Goal: Find specific page/section: Find specific page/section

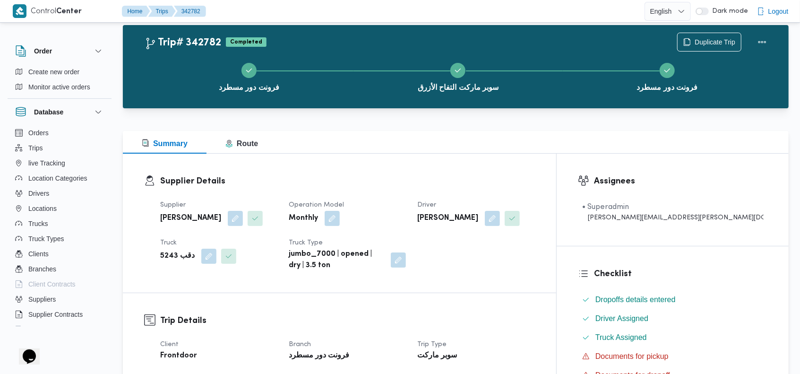
scroll to position [9, 0]
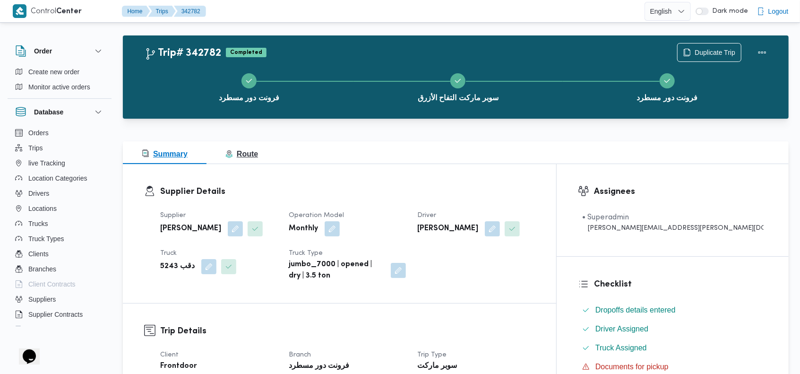
click at [239, 162] on button "Route" at bounding box center [241, 152] width 70 height 23
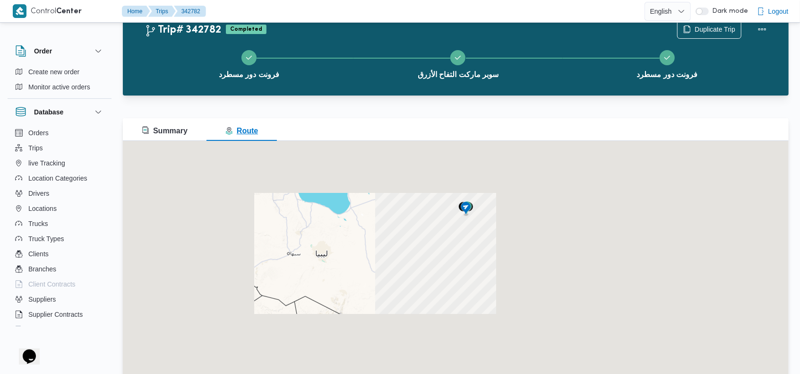
scroll to position [47, 0]
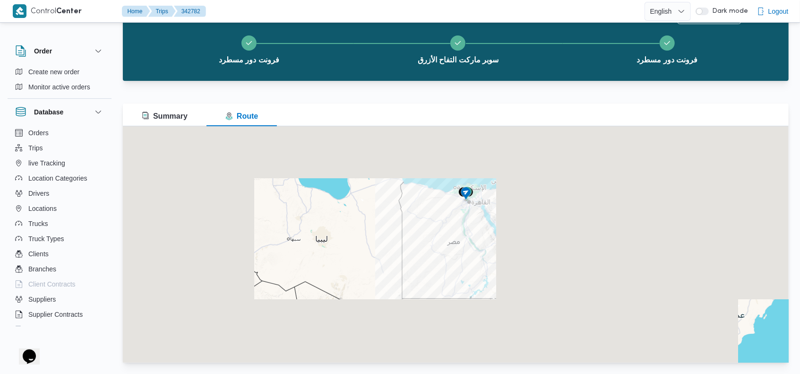
click at [467, 190] on img at bounding box center [465, 194] width 15 height 16
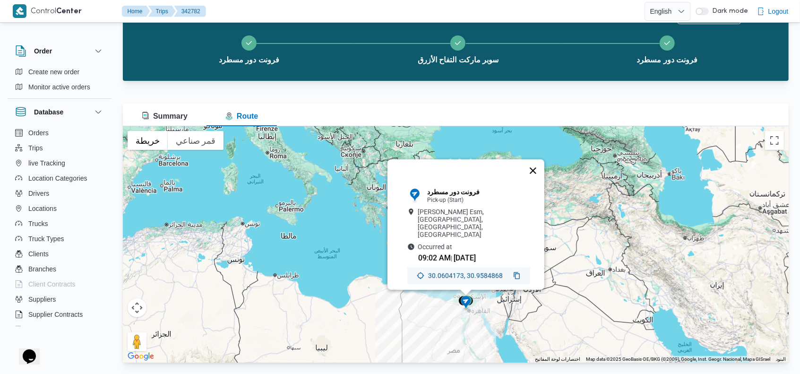
click at [531, 167] on button "إغلاق" at bounding box center [533, 170] width 23 height 23
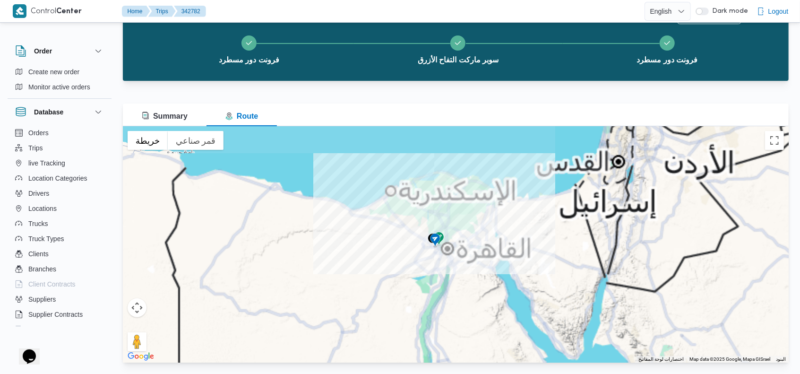
drag, startPoint x: 461, startPoint y: 305, endPoint x: 431, endPoint y: 215, distance: 94.1
click at [431, 215] on div at bounding box center [456, 244] width 666 height 236
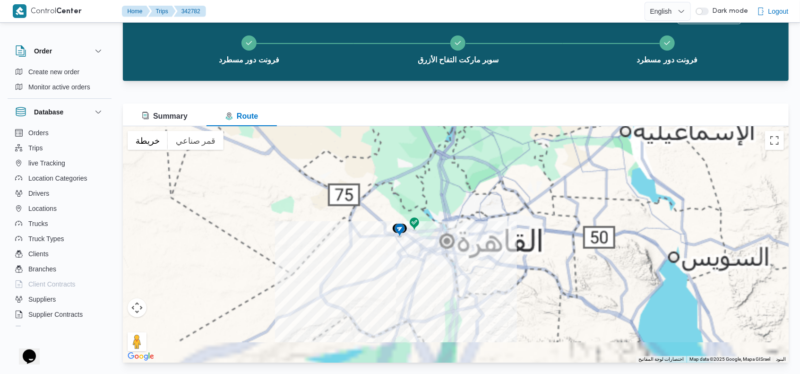
click at [400, 230] on img at bounding box center [399, 231] width 15 height 16
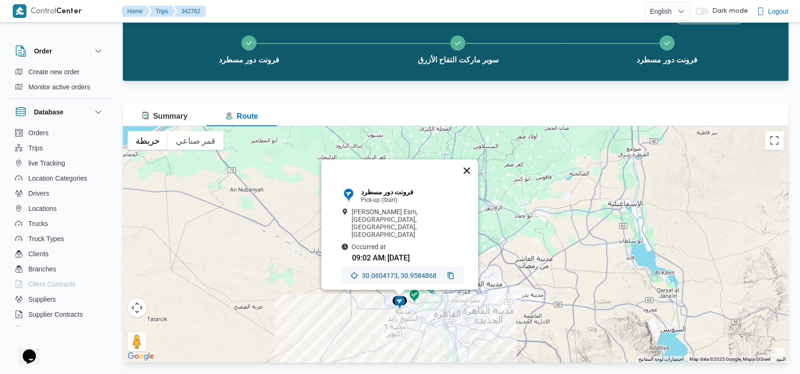
click at [474, 168] on button "إغلاق" at bounding box center [467, 170] width 23 height 23
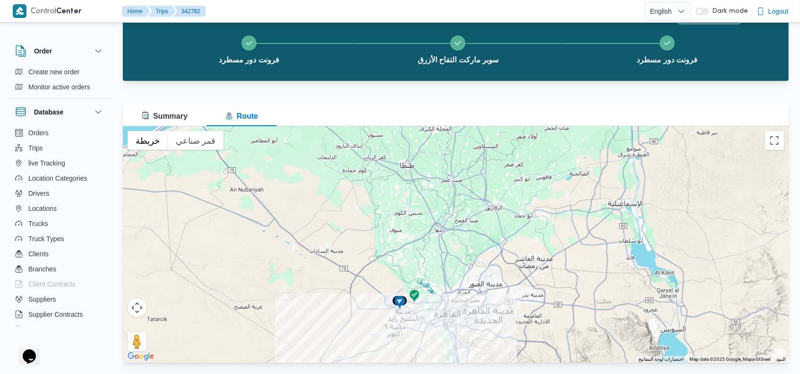
click at [413, 292] on img at bounding box center [414, 297] width 15 height 16
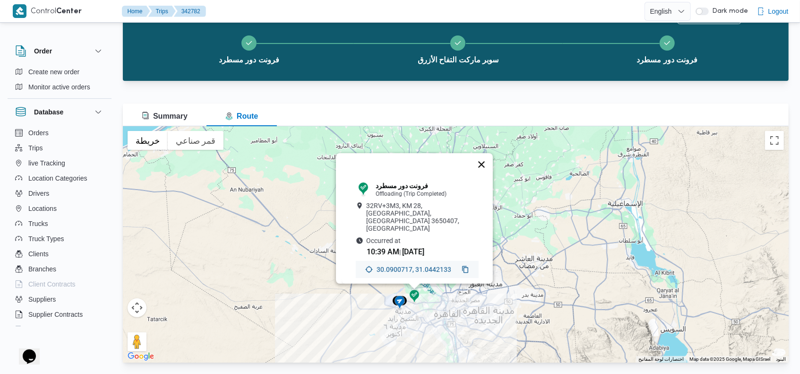
click at [483, 172] on button "إغلاق" at bounding box center [481, 164] width 23 height 23
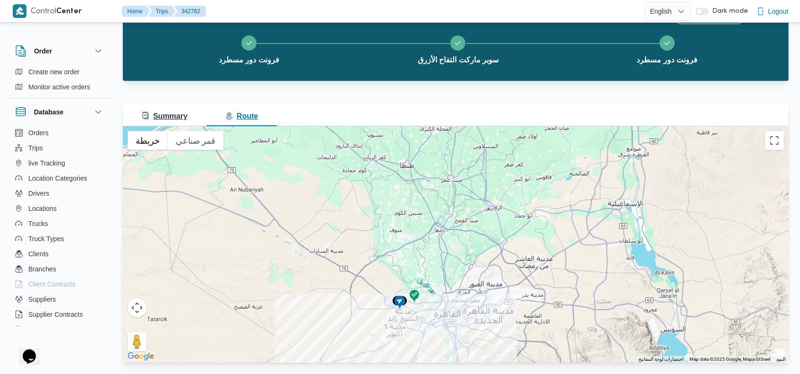
click at [170, 119] on span "Summary" at bounding box center [165, 116] width 46 height 8
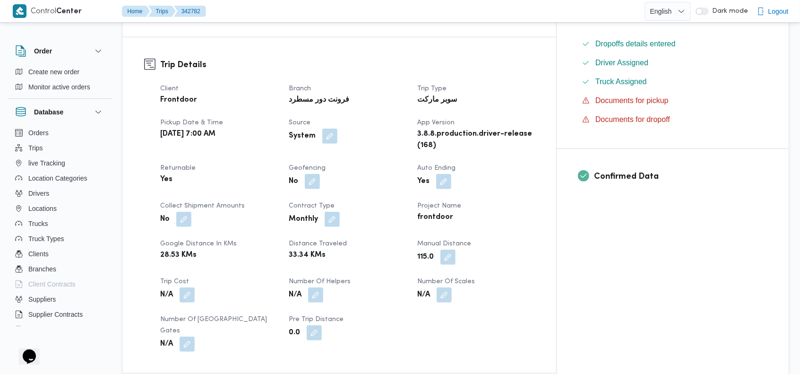
scroll to position [11, 0]
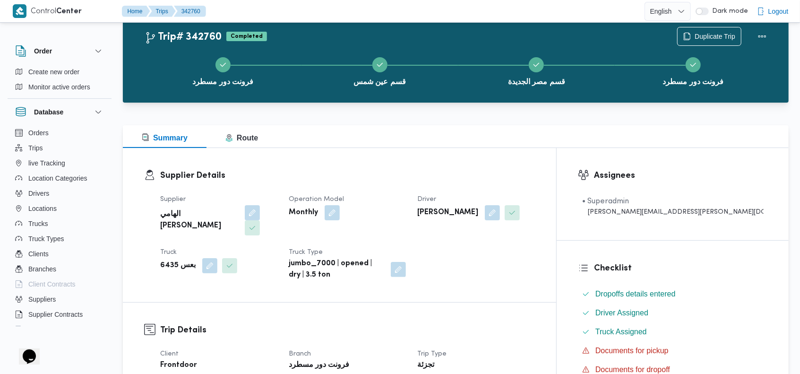
scroll to position [1, 0]
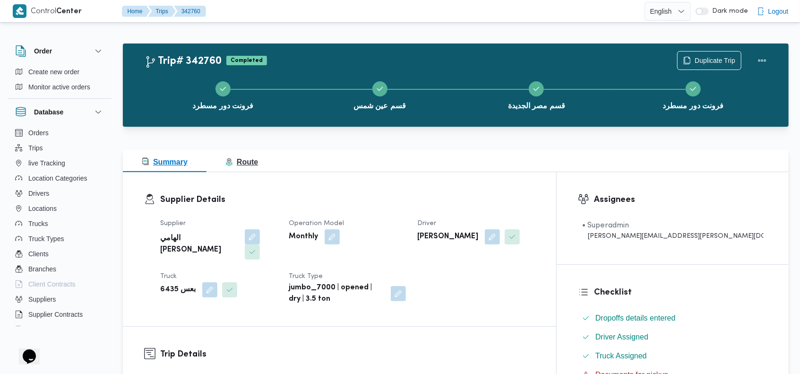
click at [247, 163] on span "Route" at bounding box center [241, 162] width 33 height 8
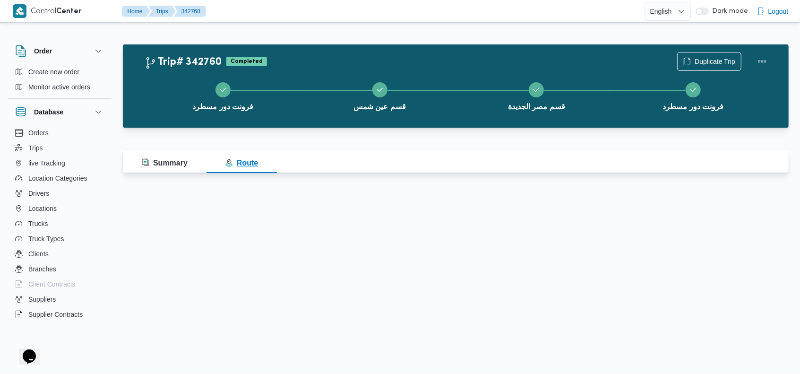
scroll to position [0, 0]
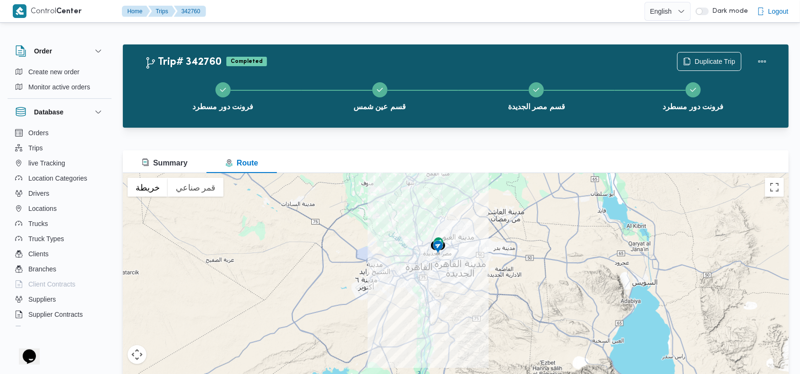
drag, startPoint x: 465, startPoint y: 261, endPoint x: 462, endPoint y: 296, distance: 35.6
click at [462, 299] on div at bounding box center [456, 291] width 666 height 236
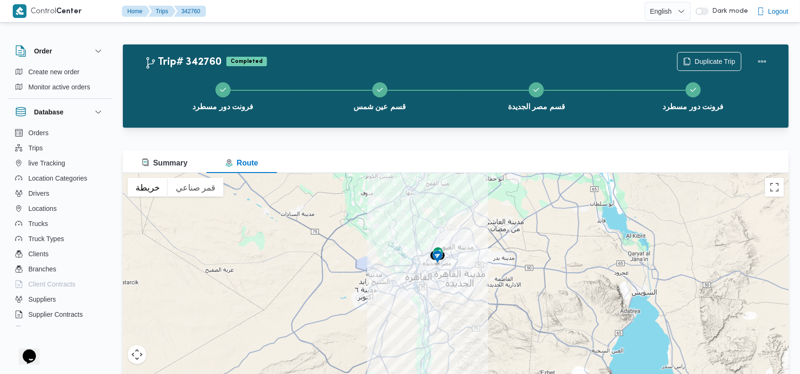
click at [437, 255] on img at bounding box center [437, 257] width 15 height 16
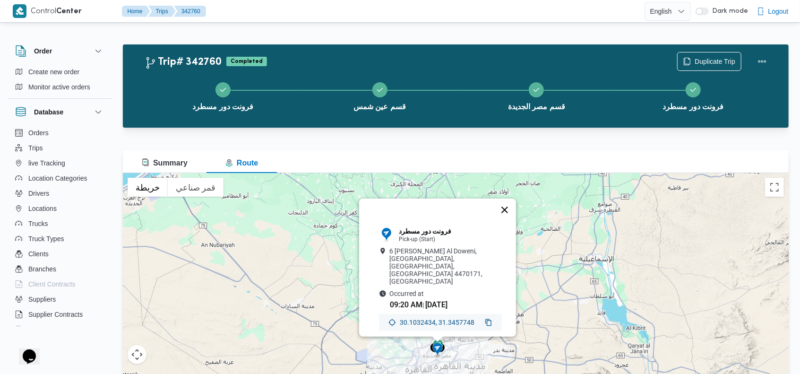
click at [508, 213] on button "إغلاق" at bounding box center [504, 209] width 23 height 23
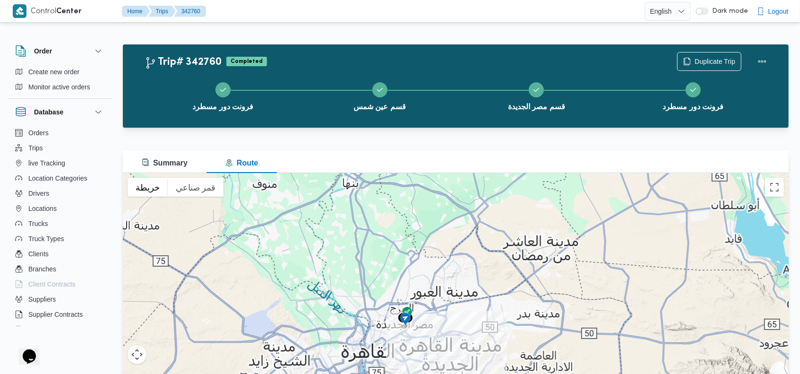
drag, startPoint x: 428, startPoint y: 274, endPoint x: 427, endPoint y: 243, distance: 30.7
click at [427, 243] on div at bounding box center [456, 291] width 666 height 236
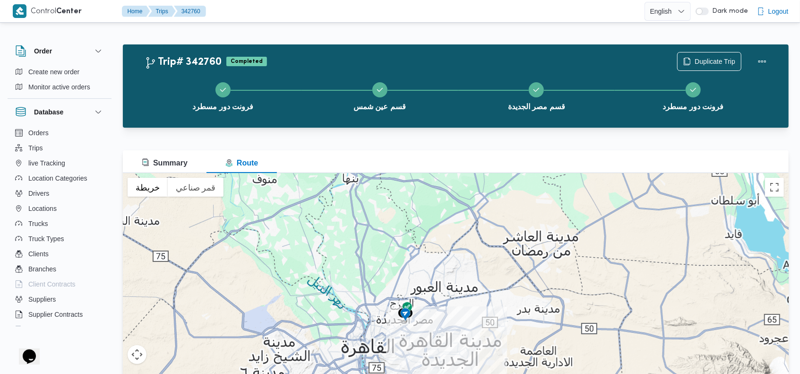
click at [406, 314] on img at bounding box center [405, 315] width 15 height 16
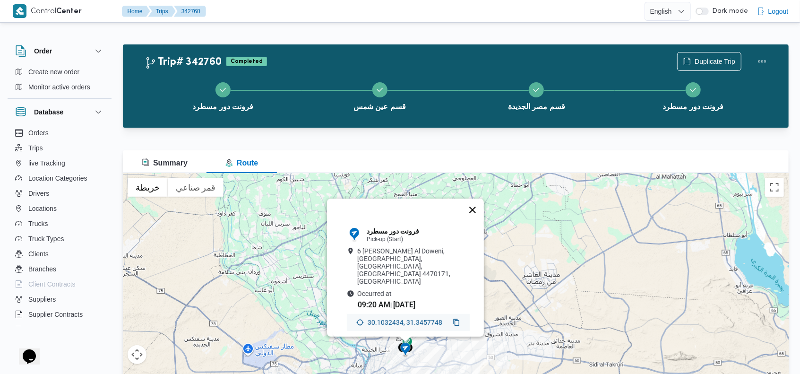
click at [473, 210] on button "إغلاق" at bounding box center [472, 209] width 23 height 23
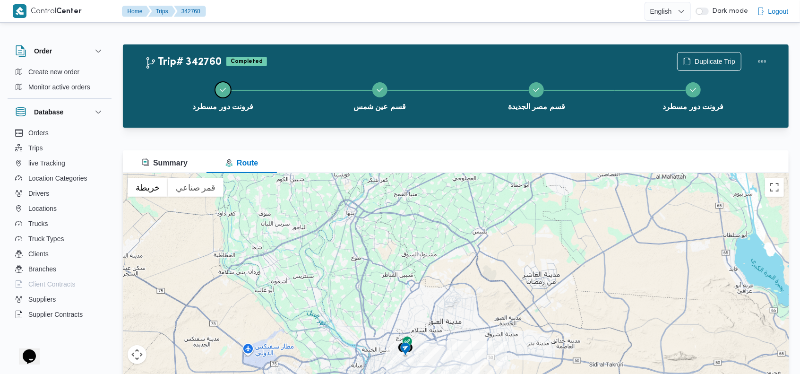
click at [280, 104] on button "فرونت دور مسطرد" at bounding box center [223, 95] width 157 height 49
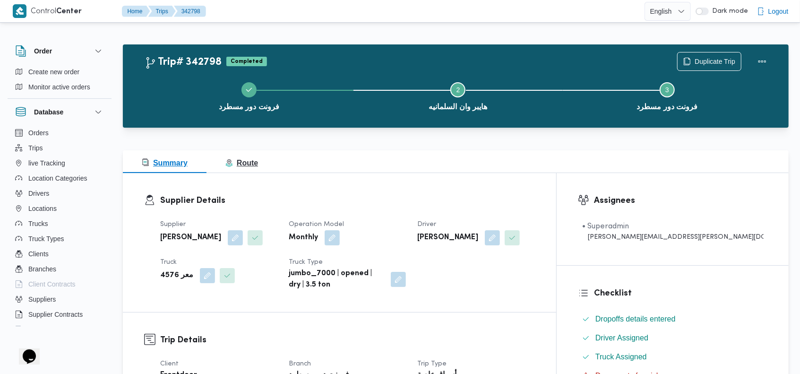
click at [244, 163] on span "Route" at bounding box center [241, 163] width 33 height 8
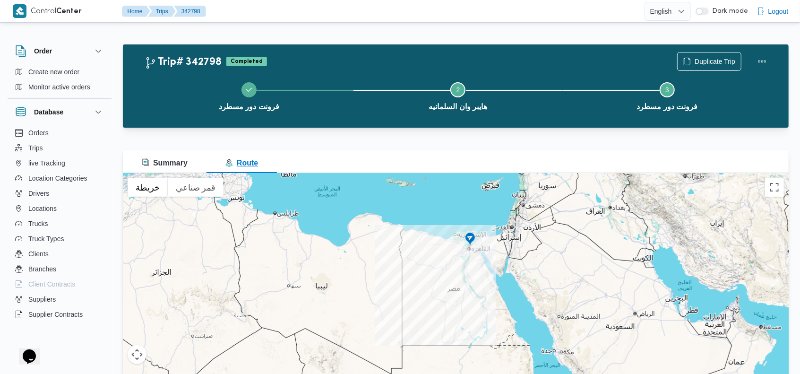
scroll to position [41, 0]
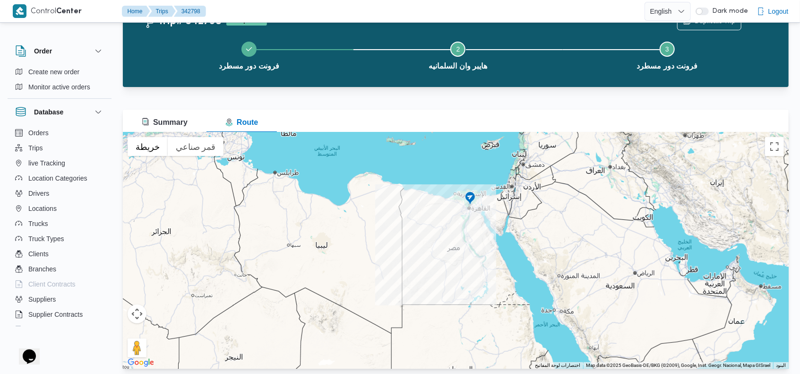
click at [469, 198] on img at bounding box center [470, 199] width 15 height 16
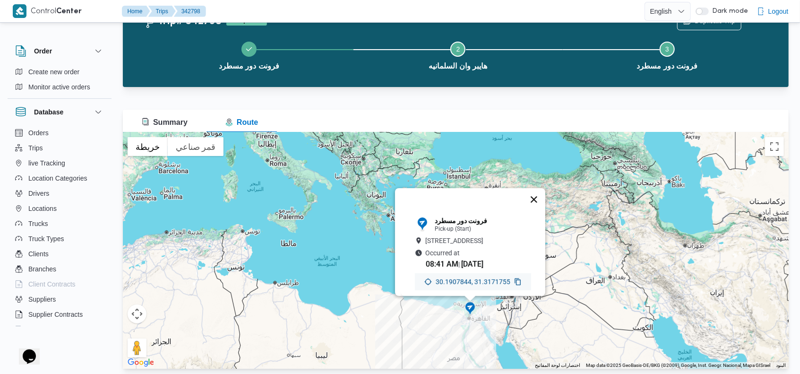
click at [539, 188] on button "إغلاق" at bounding box center [534, 199] width 23 height 23
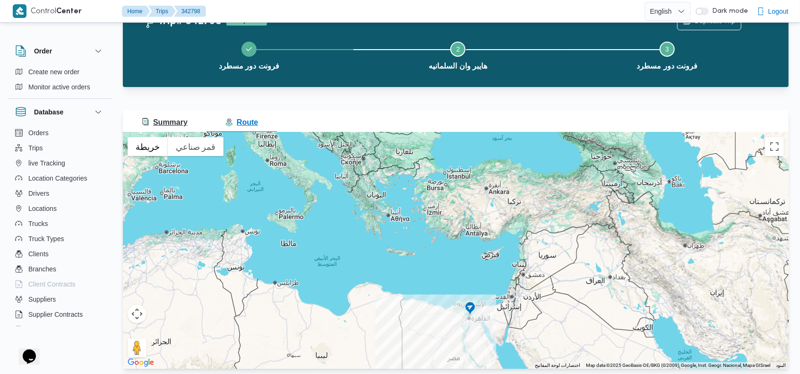
click at [167, 115] on button "Summary" at bounding box center [165, 121] width 84 height 23
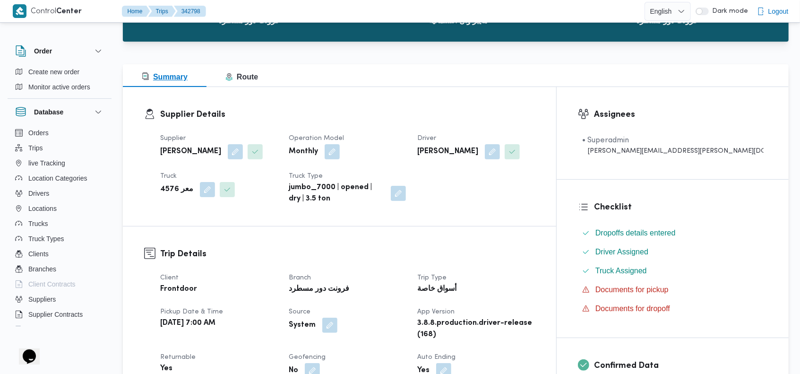
scroll to position [0, 0]
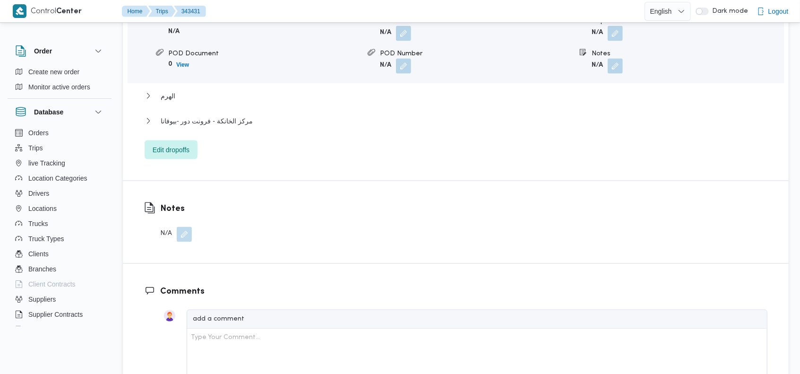
scroll to position [907, 0]
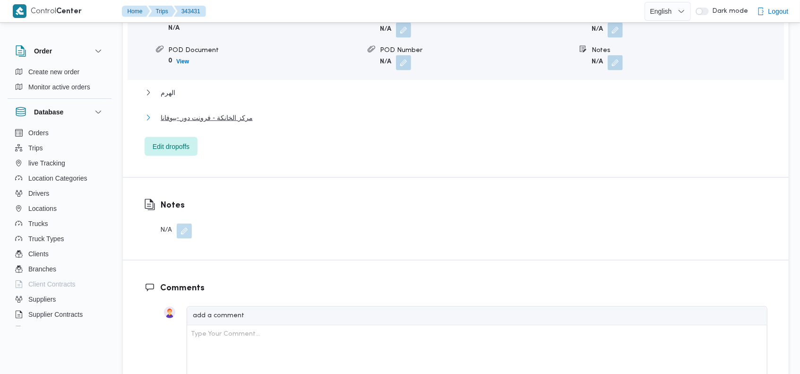
click at [223, 112] on span "مركز الخانكة - فرونت دور -بيوفانا" at bounding box center [207, 117] width 92 height 11
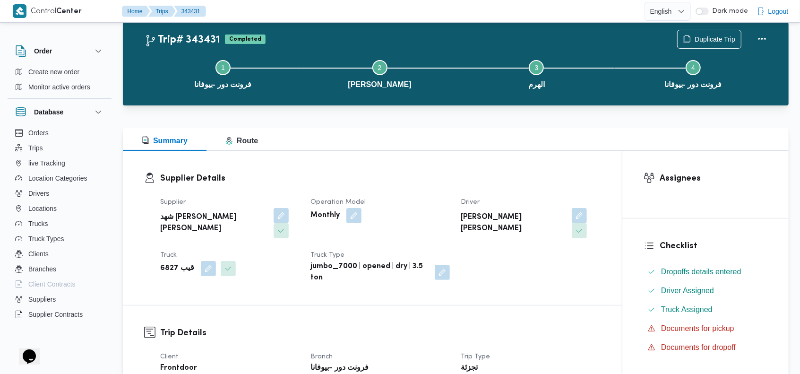
scroll to position [25, 0]
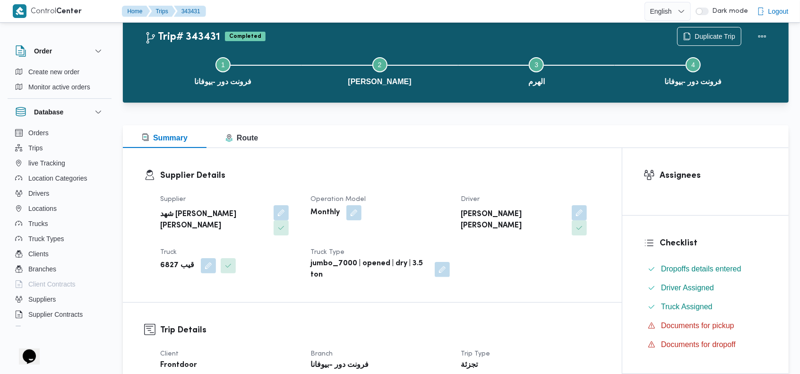
click at [306, 27] on div "Trip# 343431 Completed Duplicate Trip" at bounding box center [458, 36] width 627 height 19
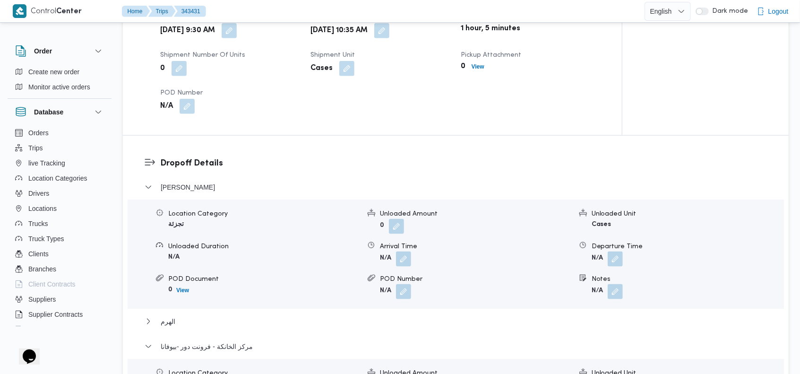
scroll to position [1006, 0]
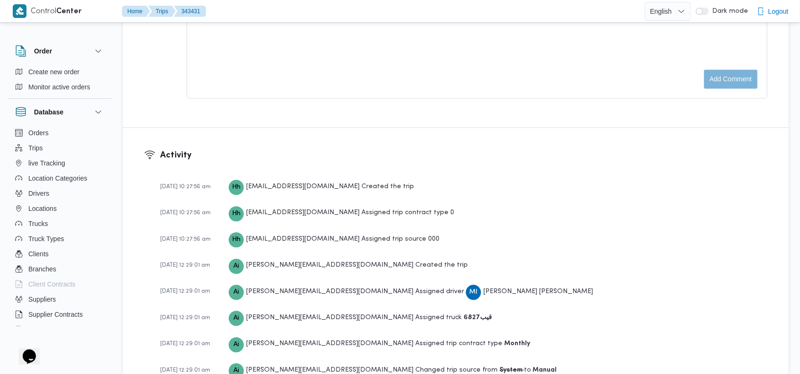
scroll to position [1533, 0]
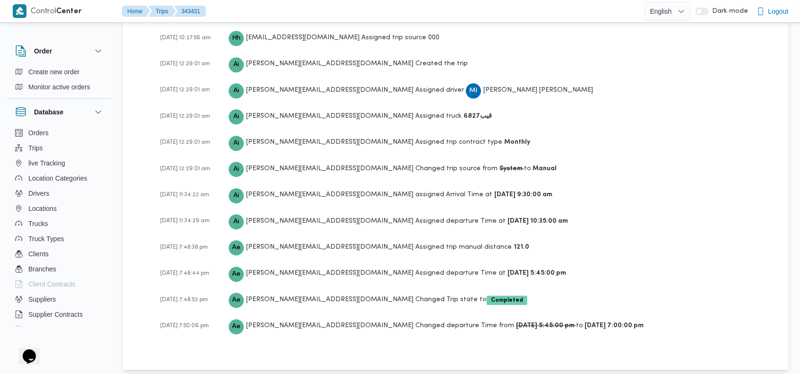
click at [714, 265] on div "[DATE] 7:48:44 pm Ae [EMAIL_ADDRESS][DOMAIN_NAME] Assigned departure Time at [D…" at bounding box center [463, 273] width 607 height 17
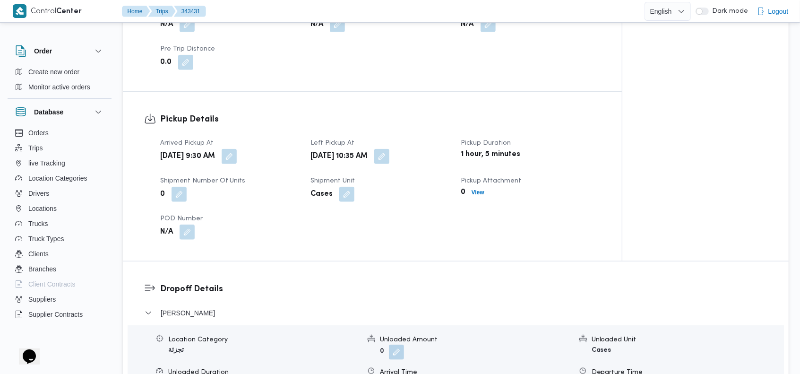
scroll to position [226, 0]
